Goal: Task Accomplishment & Management: Use online tool/utility

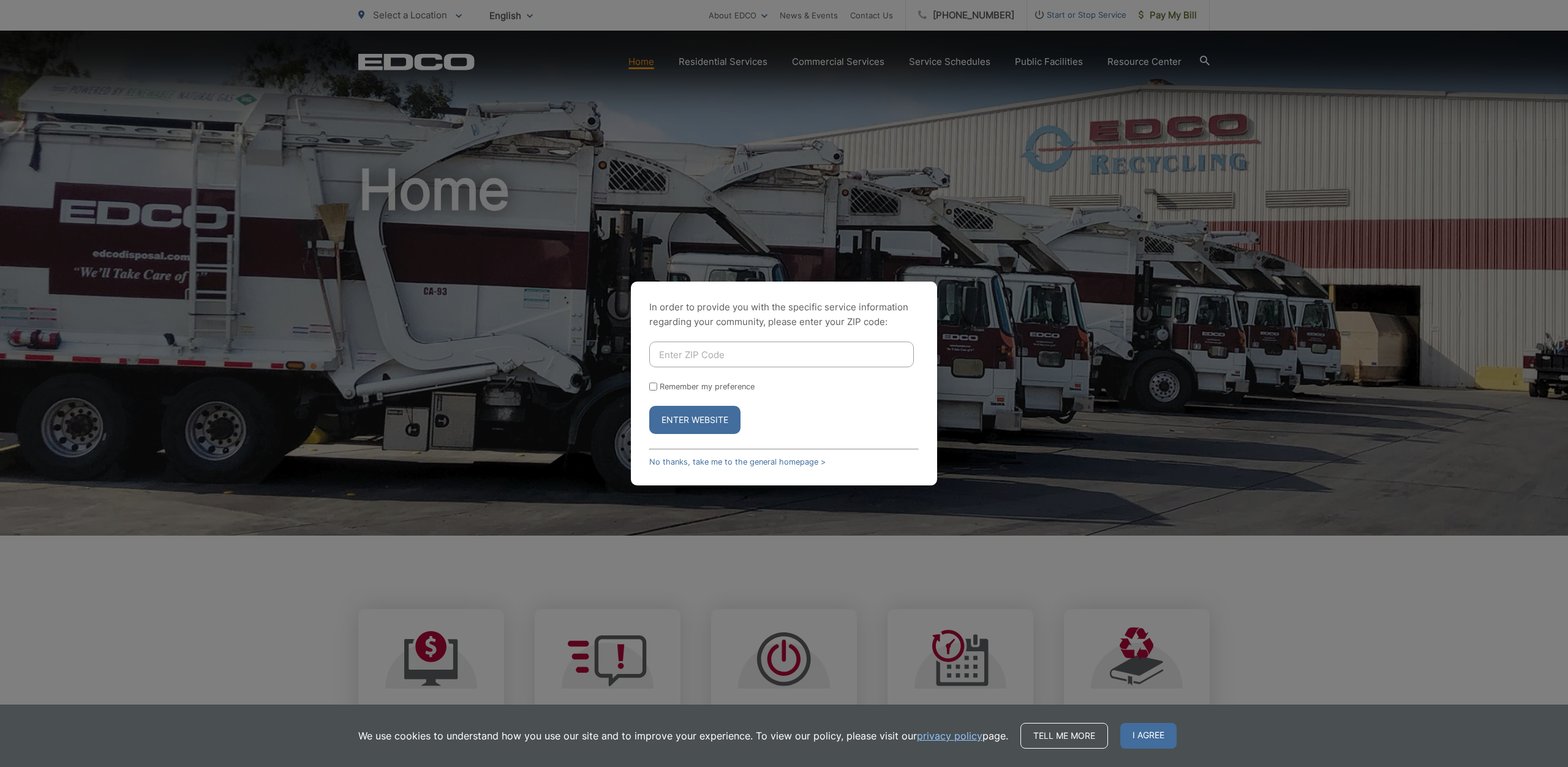
click at [679, 366] on input "Enter ZIP Code" at bounding box center [782, 354] width 265 height 26
type input "92024"
click at [652, 386] on input "Remember my preference" at bounding box center [653, 386] width 8 height 8
checkbox input "true"
click at [668, 414] on button "Enter Website" at bounding box center [695, 420] width 91 height 28
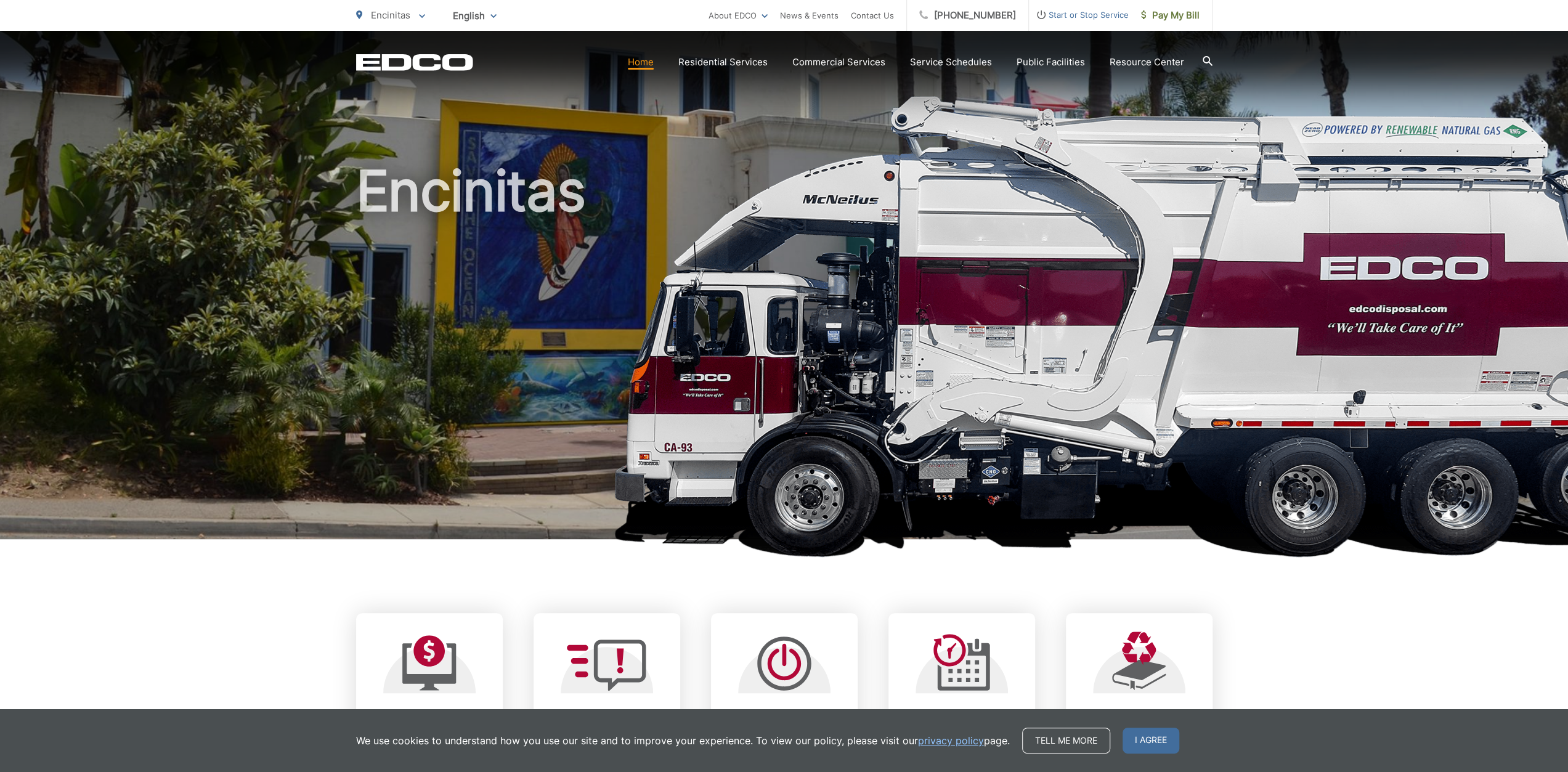
scroll to position [123, 0]
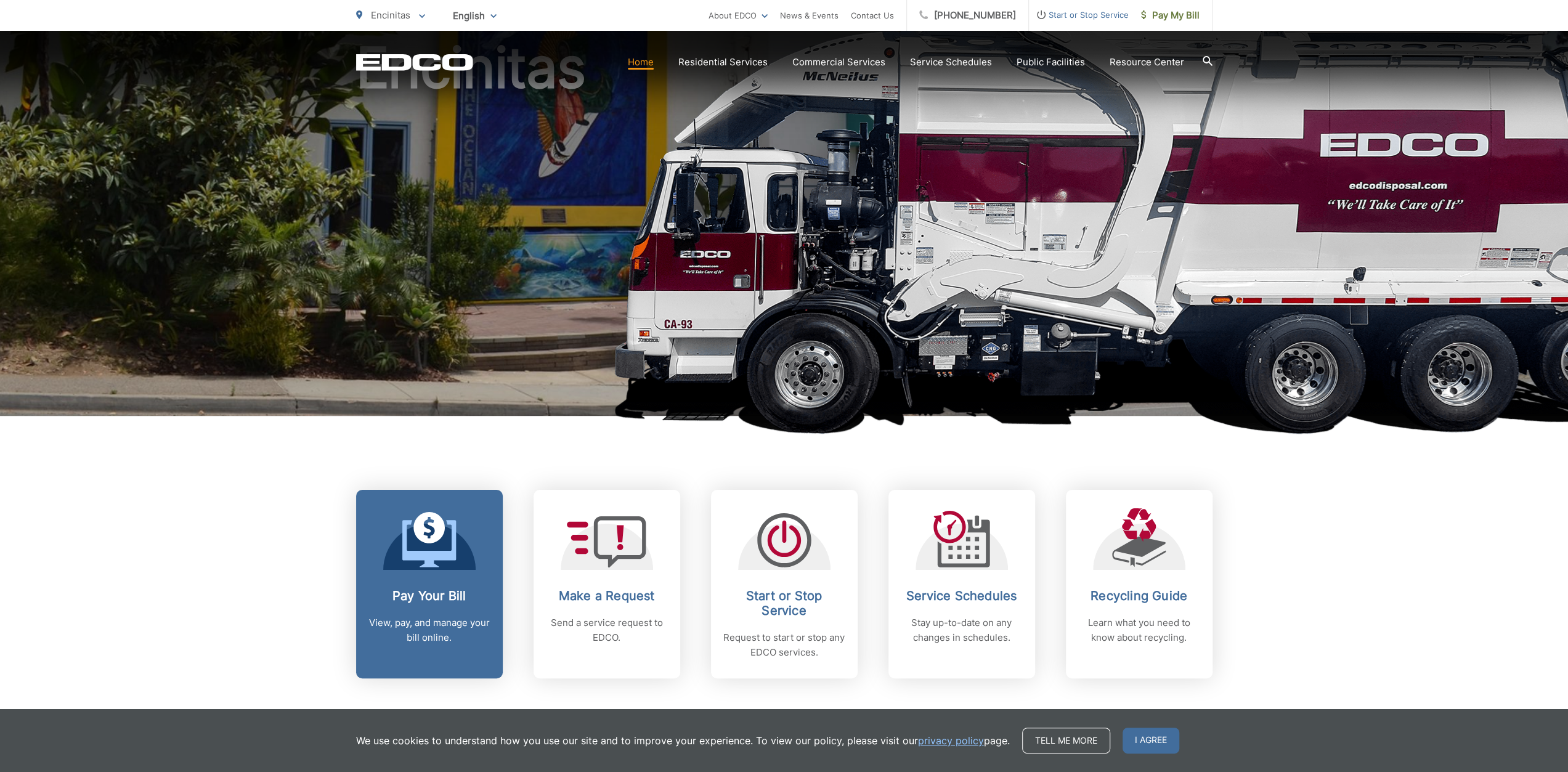
click at [477, 607] on div "Pay Your Bill View, pay, and manage your bill online." at bounding box center [429, 617] width 122 height 57
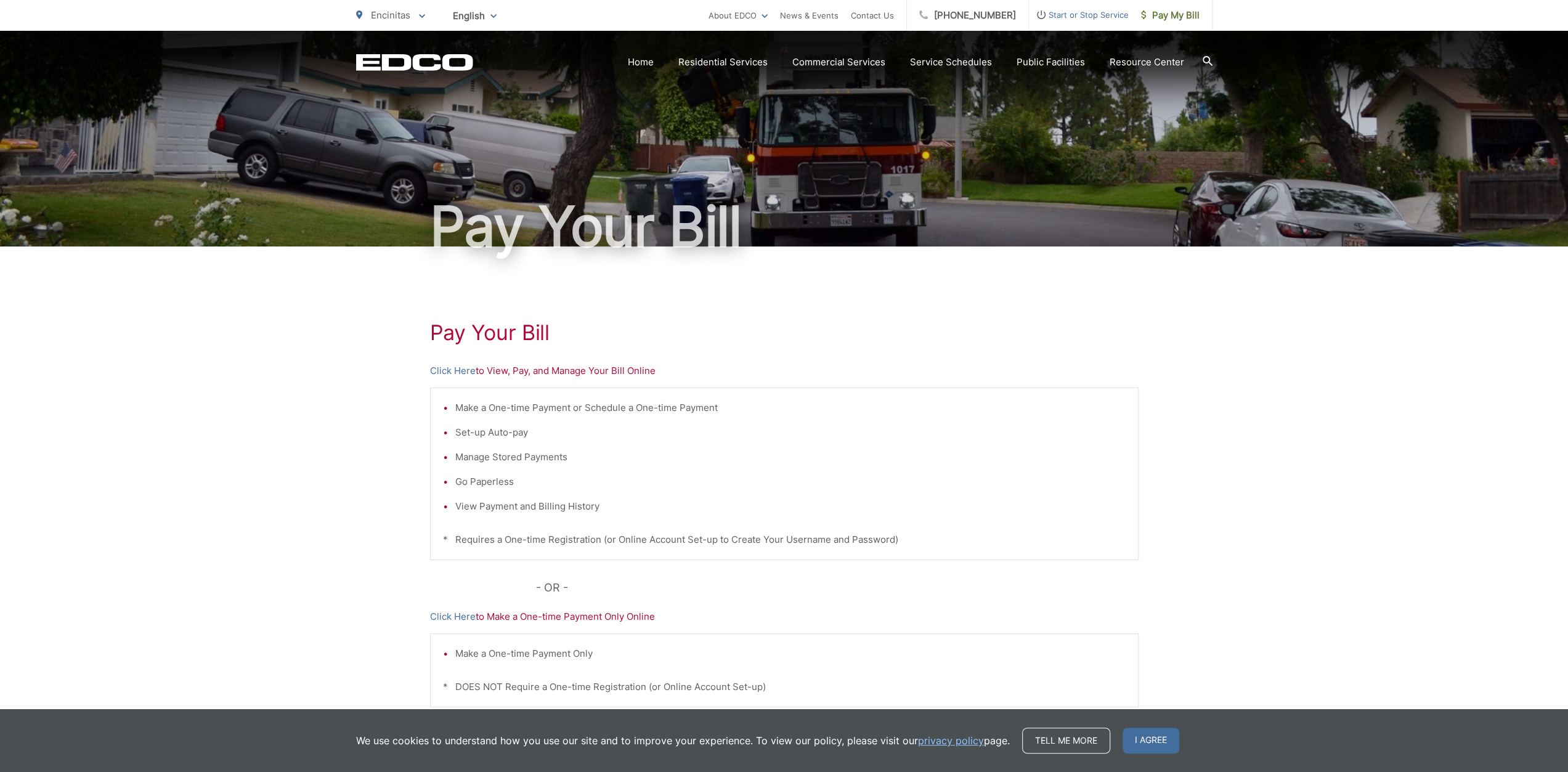
click at [607, 372] on p "Click Here to View, Pay, and Manage Your Bill Online" at bounding box center [784, 370] width 709 height 15
click at [468, 370] on link "Click Here" at bounding box center [453, 370] width 46 height 15
